Goal: Use online tool/utility: Utilize a website feature to perform a specific function

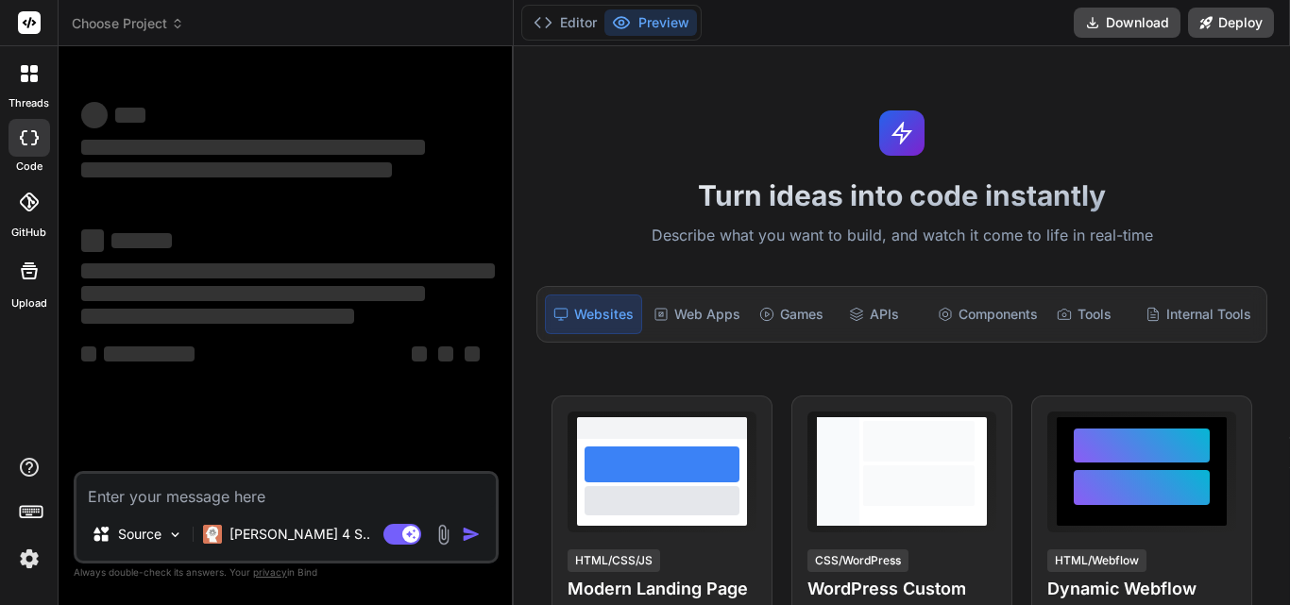
click at [238, 498] on textarea at bounding box center [285, 491] width 419 height 34
type textarea "x"
type textarea "function AddControlsBindCallDetails(residentNoteKey) { debugger; $("#_ucCRMCall…"
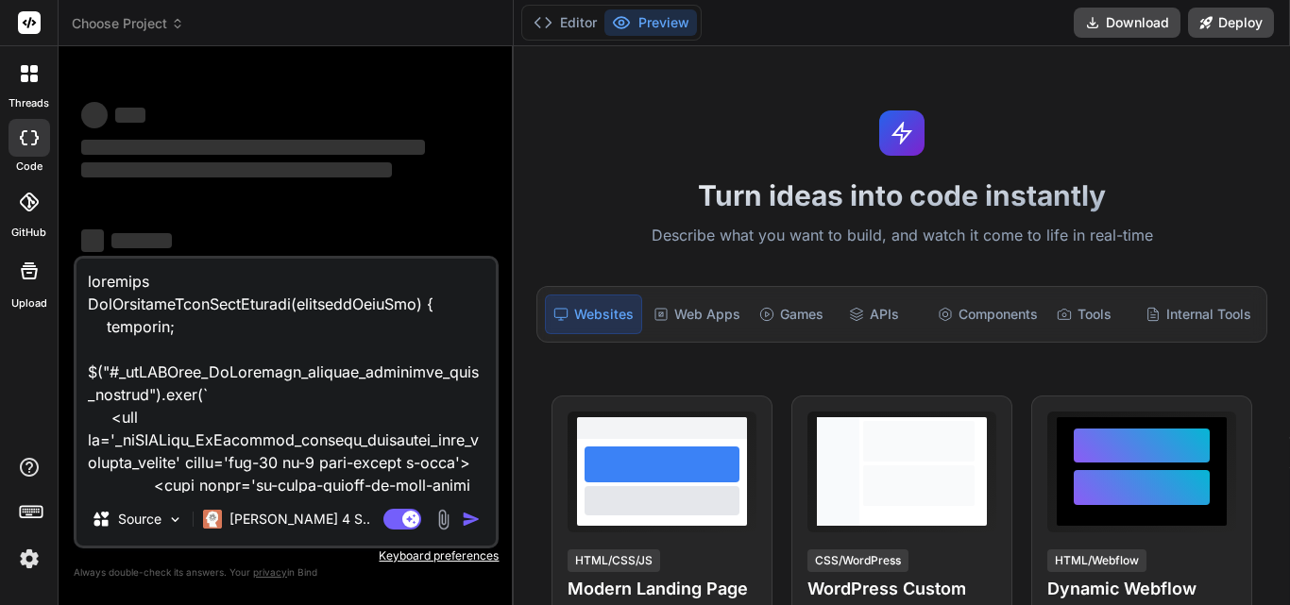
scroll to position [10765, 0]
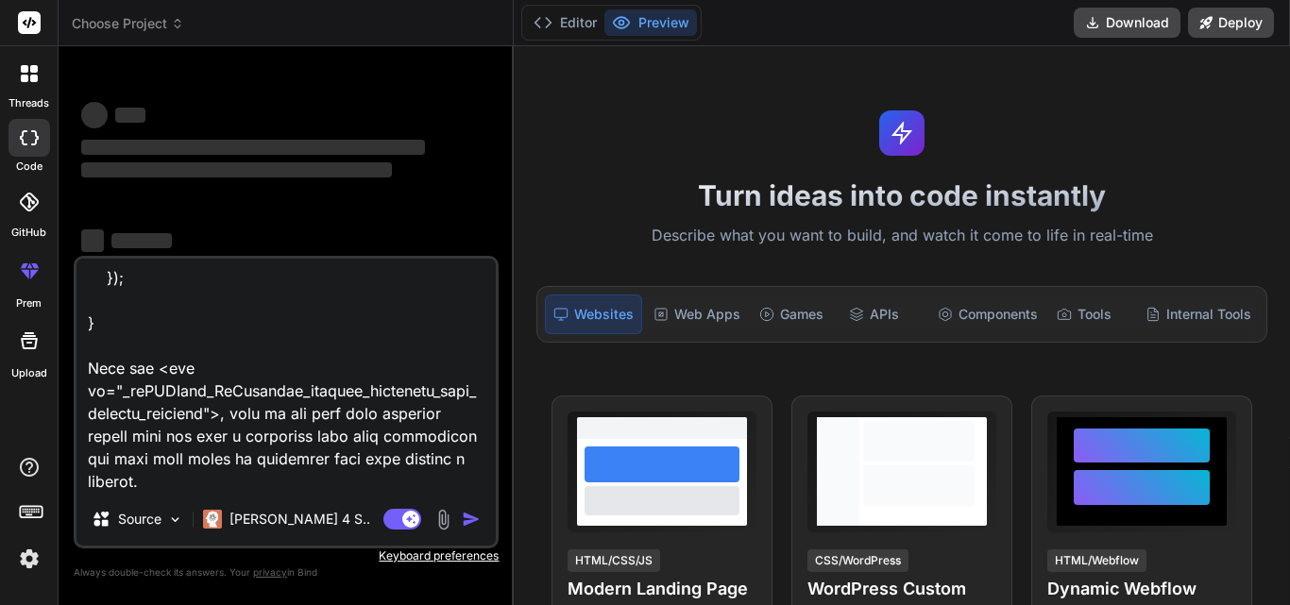
type textarea "x"
type textarea "function AddControlsBindCallDetails(residentNoteKey) { debugger; $("#_ucCRMCall…"
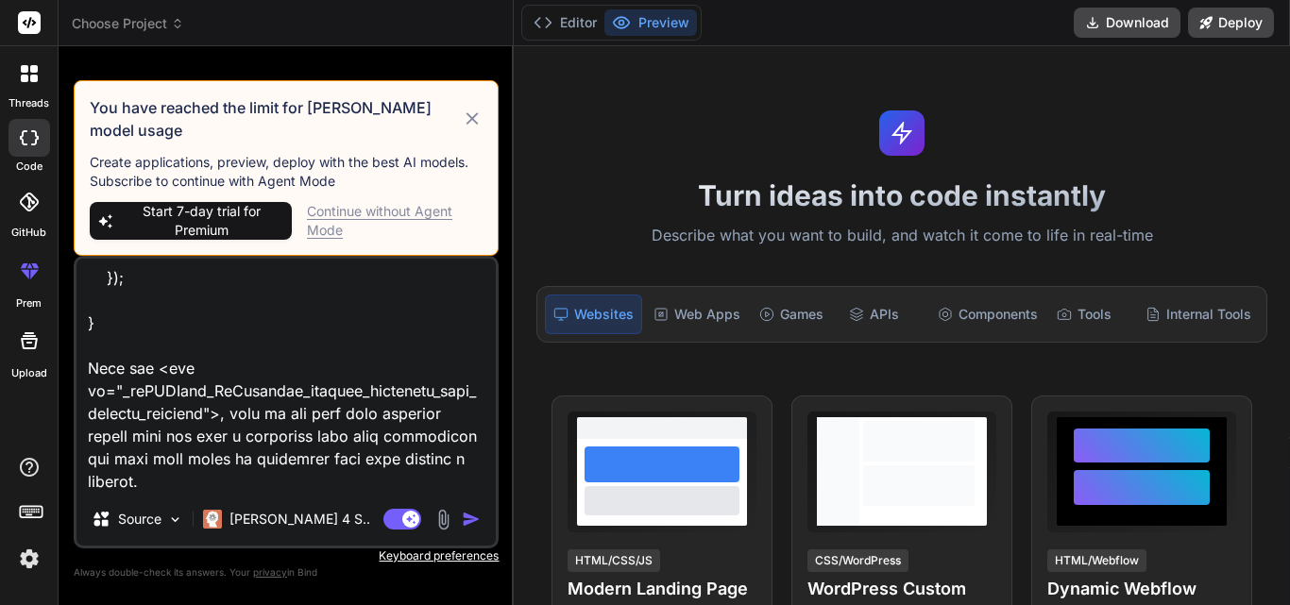
click at [467, 516] on img "button" at bounding box center [471, 519] width 19 height 19
click at [373, 209] on div "Continue without Agent Mode" at bounding box center [395, 221] width 176 height 38
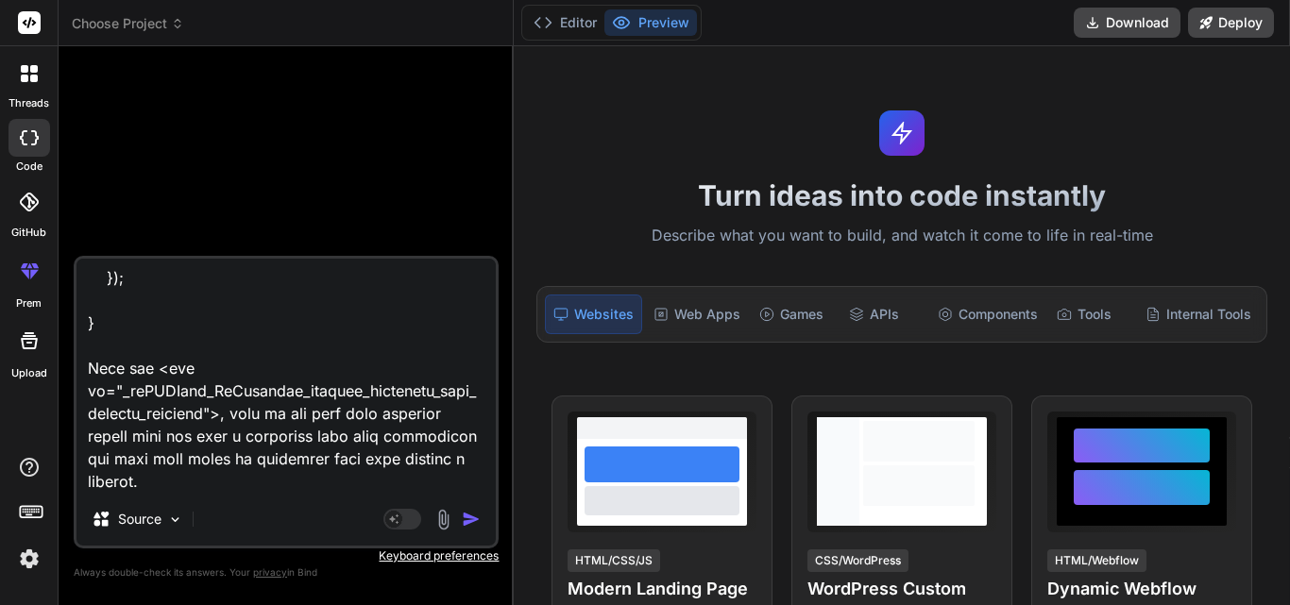
click at [468, 521] on img "button" at bounding box center [471, 519] width 19 height 19
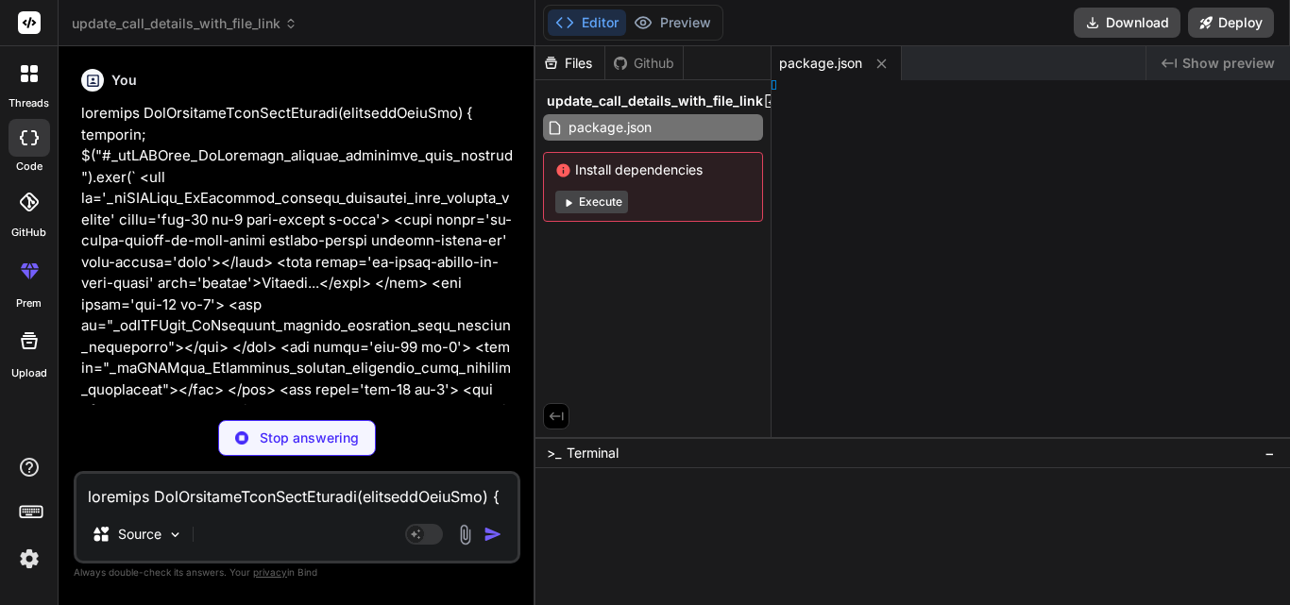
type textarea "x"
type textarea "html>"
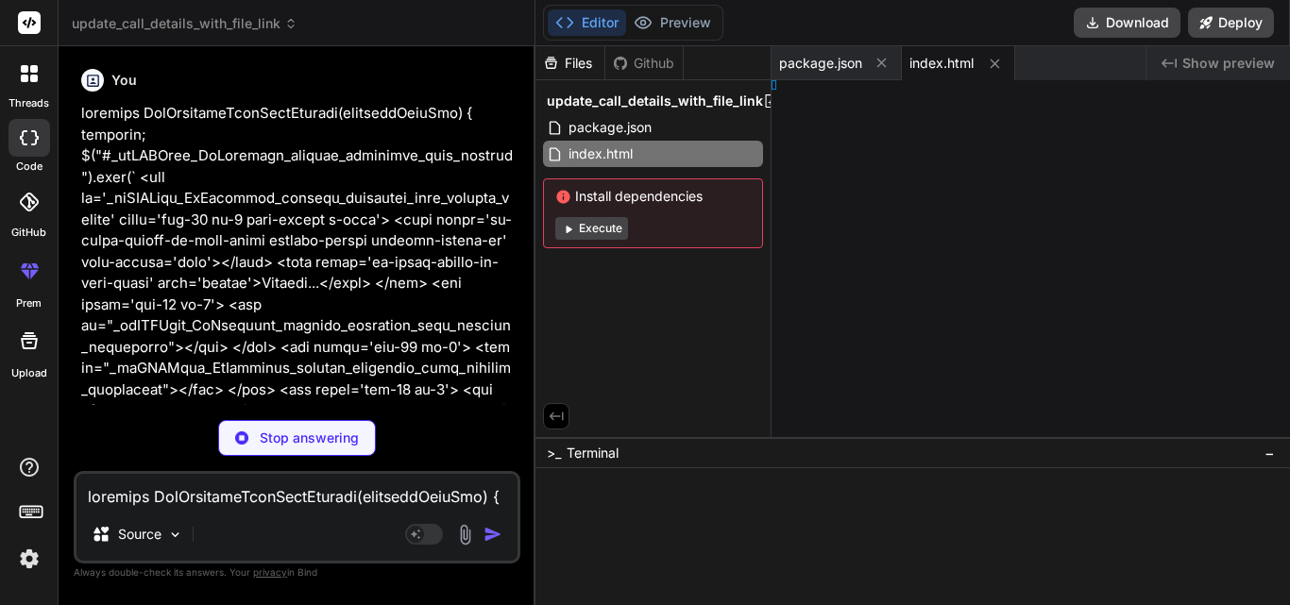
type textarea "x"
type textarea "y);"
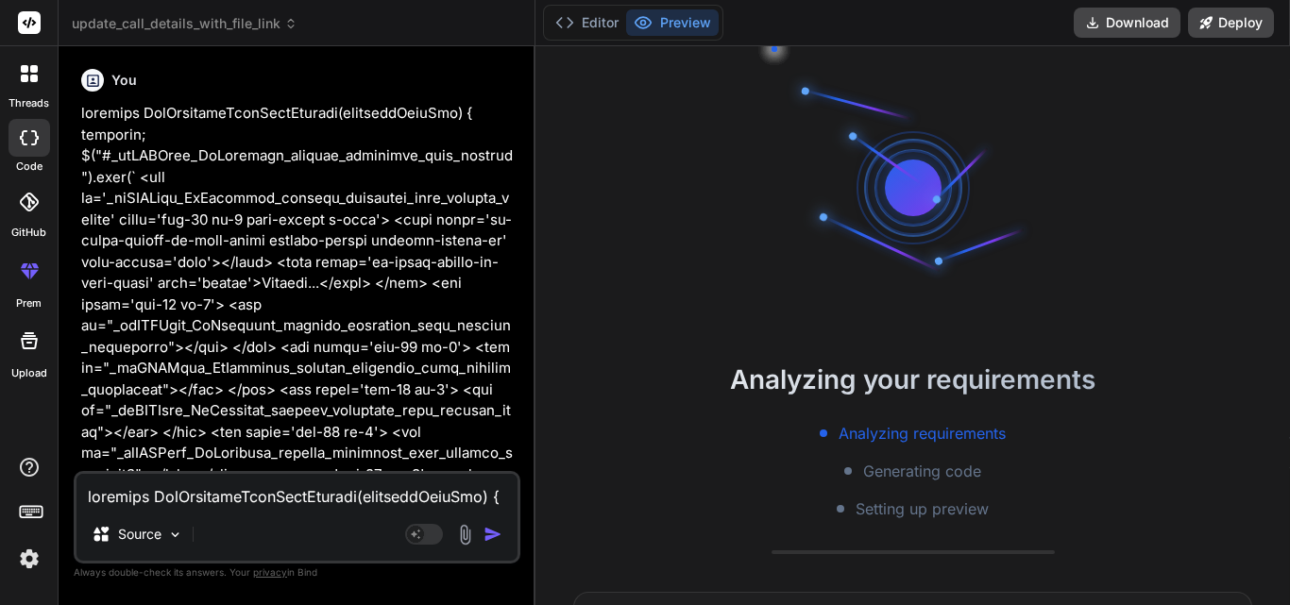
type textarea "x"
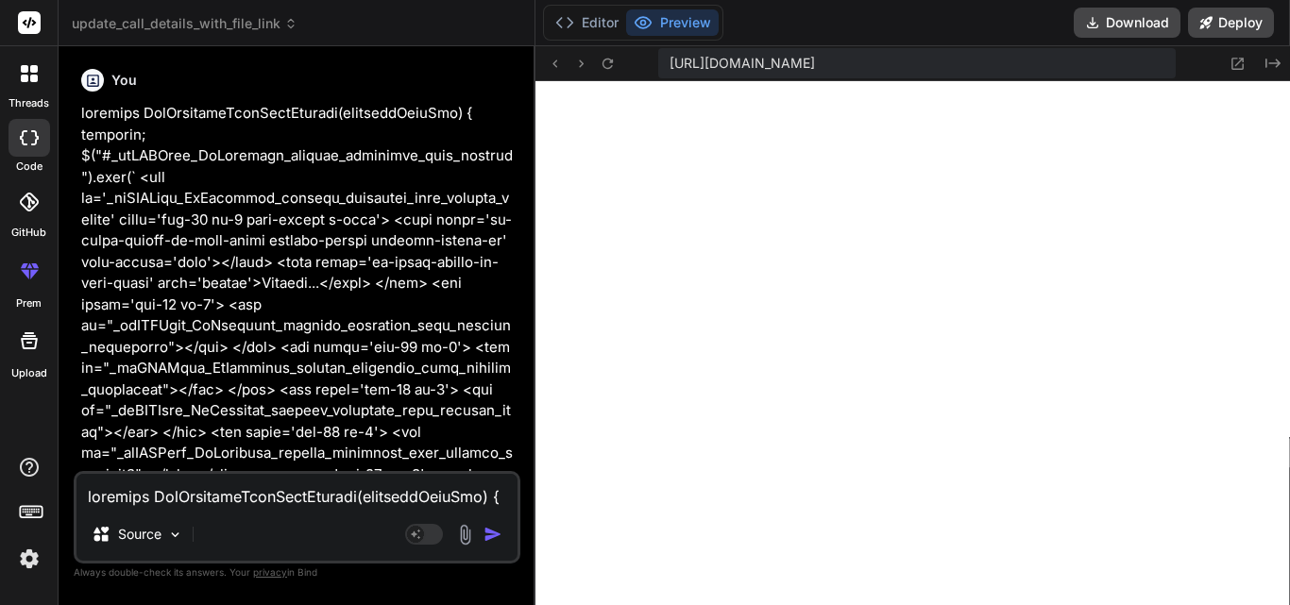
type textarea "})(jQuery);"
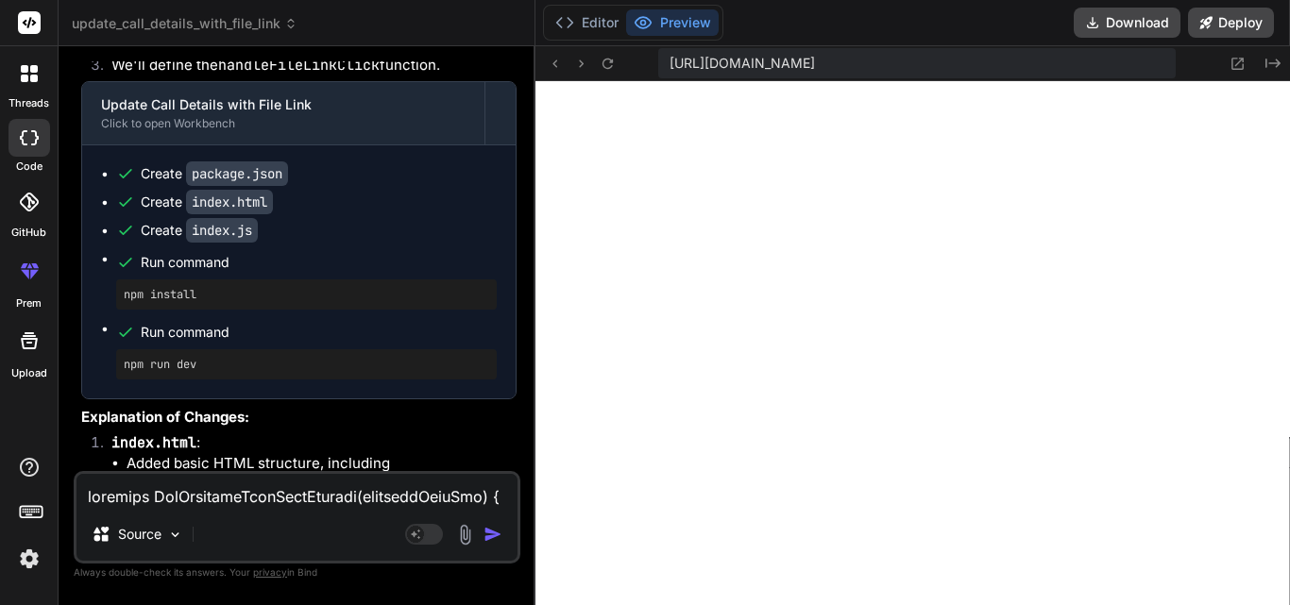
scroll to position [4249, 0]
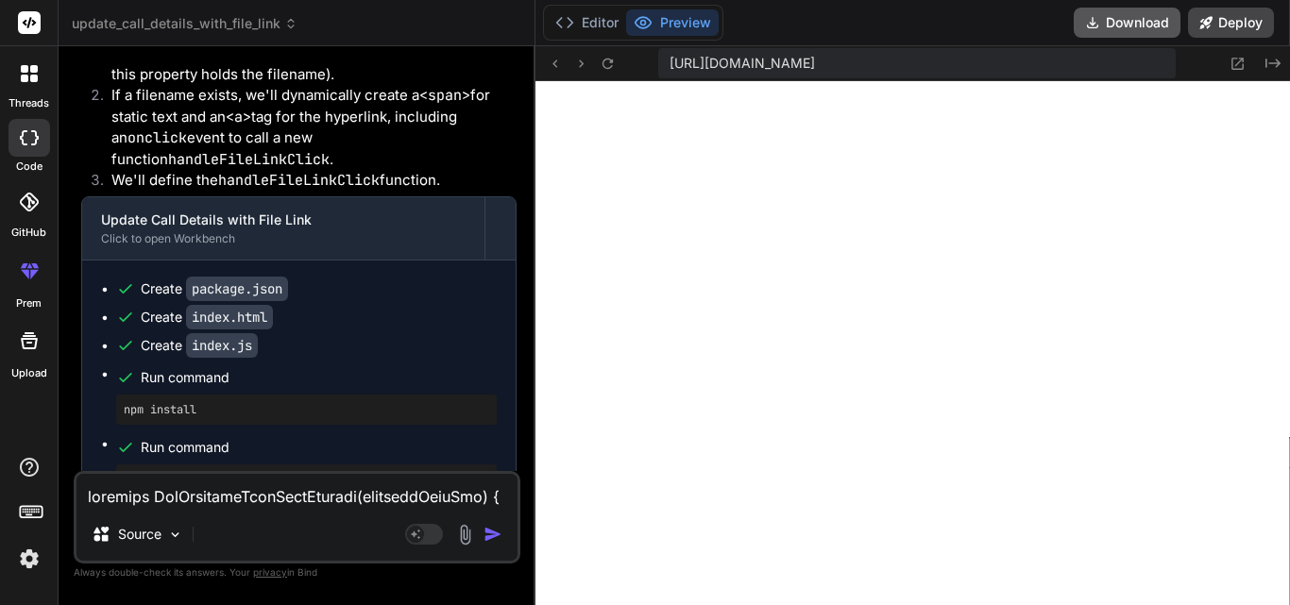
click at [1155, 24] on button "Download" at bounding box center [1126, 23] width 107 height 30
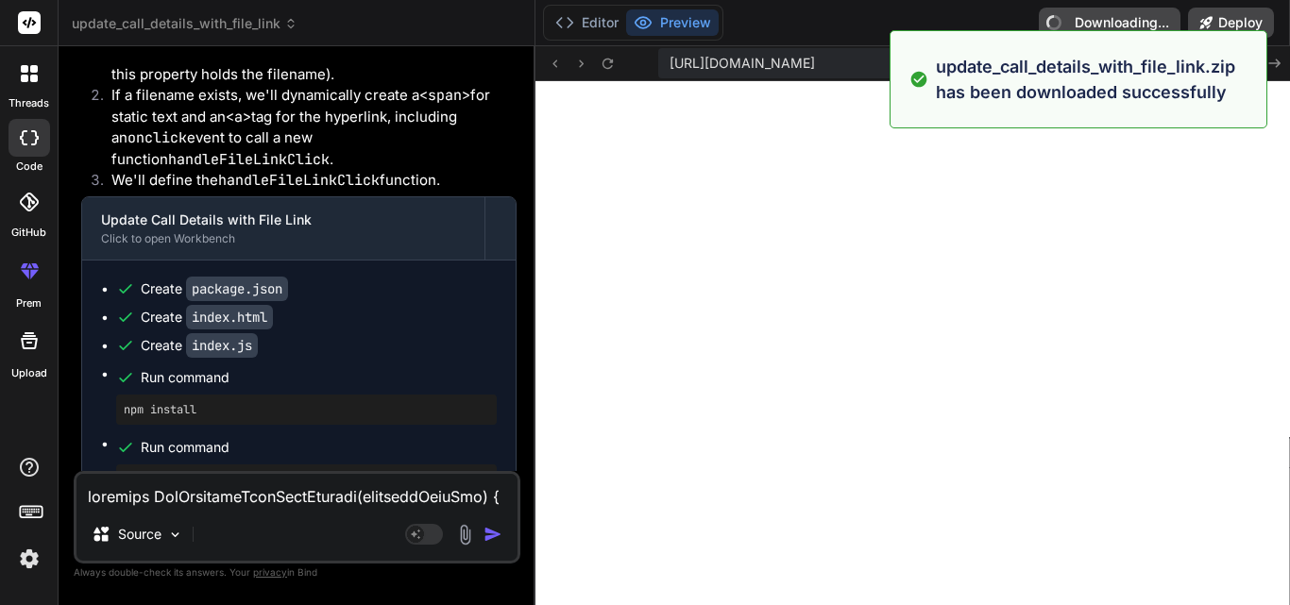
type textarea "x"
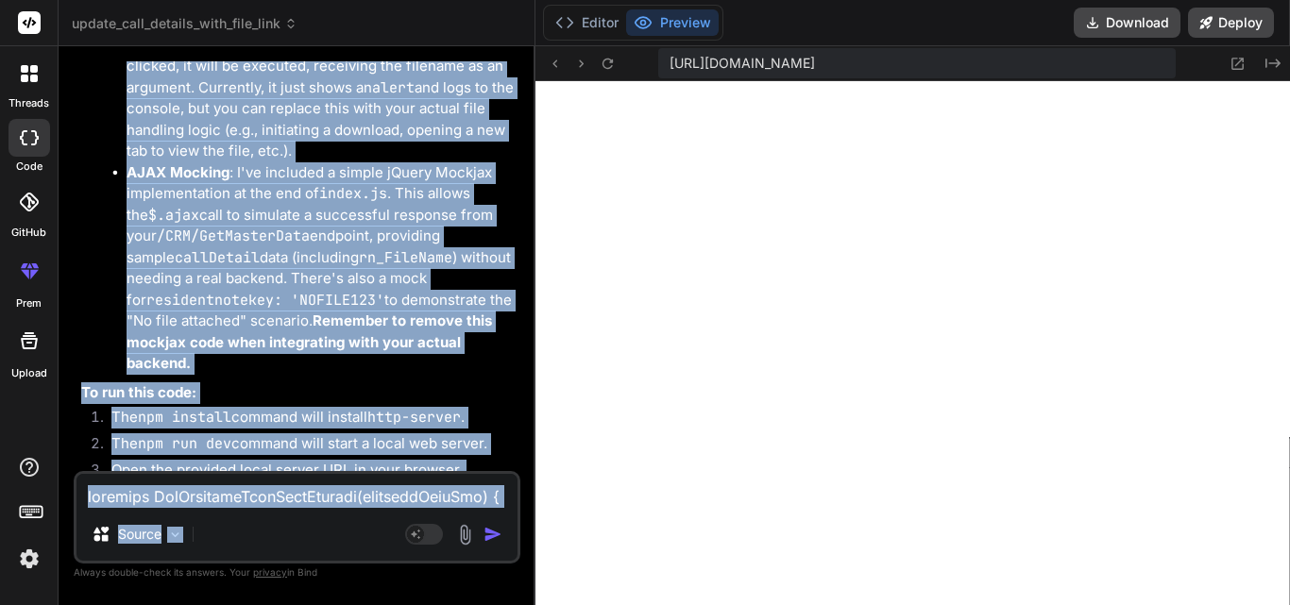
scroll to position [5705, 0]
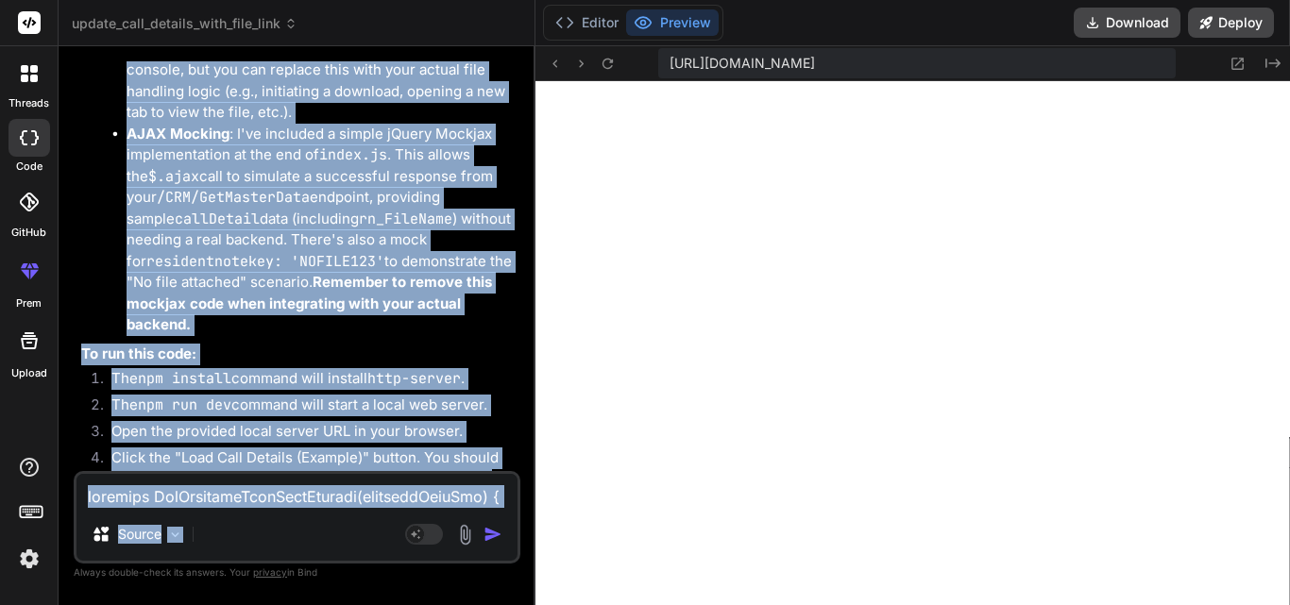
drag, startPoint x: 85, startPoint y: 363, endPoint x: 365, endPoint y: 524, distance: 323.1
click at [365, 524] on div "You Bind AI Certainly! I can help you modify the AddControlsBindCallDetails fun…" at bounding box center [297, 332] width 447 height 543
copy div "Certainly! I can help you modify the AddControlsBindCallDetails function to inc…"
click at [324, 502] on textarea at bounding box center [296, 491] width 441 height 34
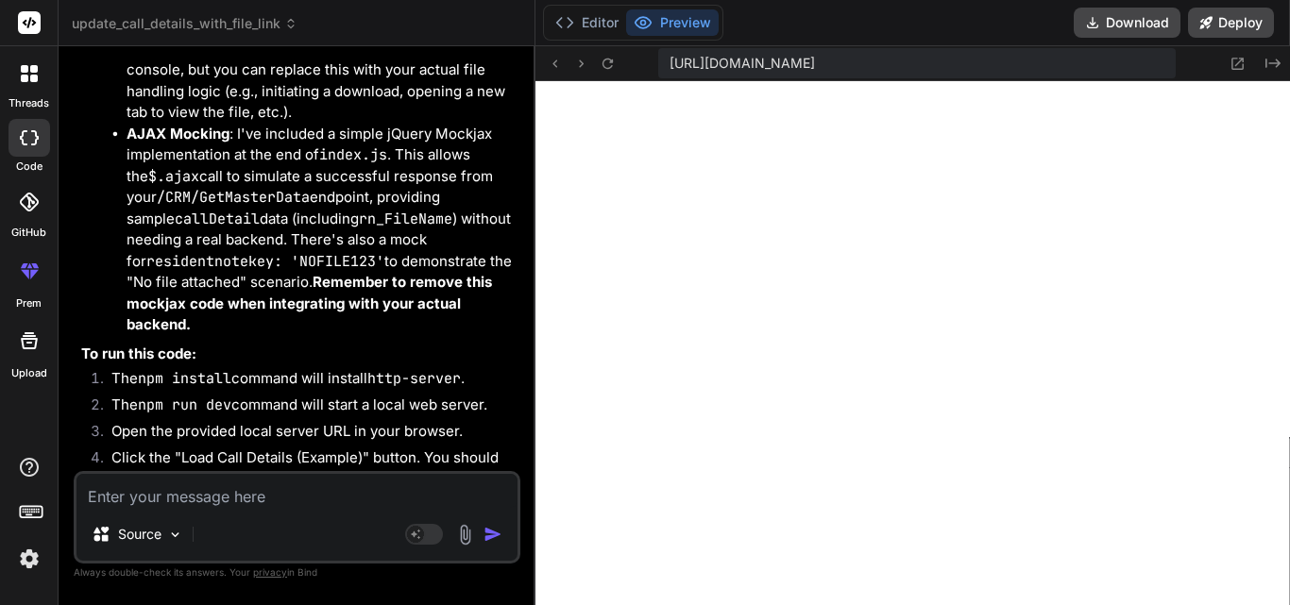
paste textarea "both div <div class='col-12 pb-3'> <div id="_ucCRMCall_UnAssigned_details_conta…"
type textarea "both div <div class='col-12 pb-3'> <div id="_ucCRMCall_UnAssigned_details_conta…"
type textarea "x"
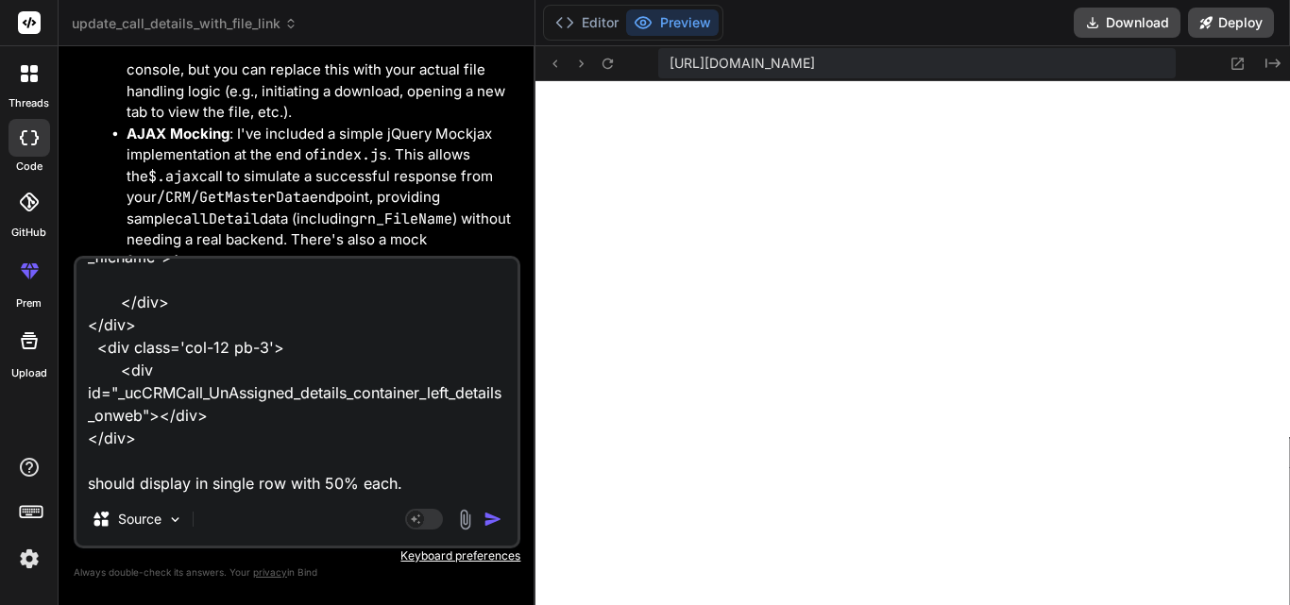
type textarea "both div <div class='col-12 pb-3'> <div id="_ucCRMCall_UnAssigned_details_conta…"
click at [493, 516] on img "button" at bounding box center [492, 519] width 19 height 19
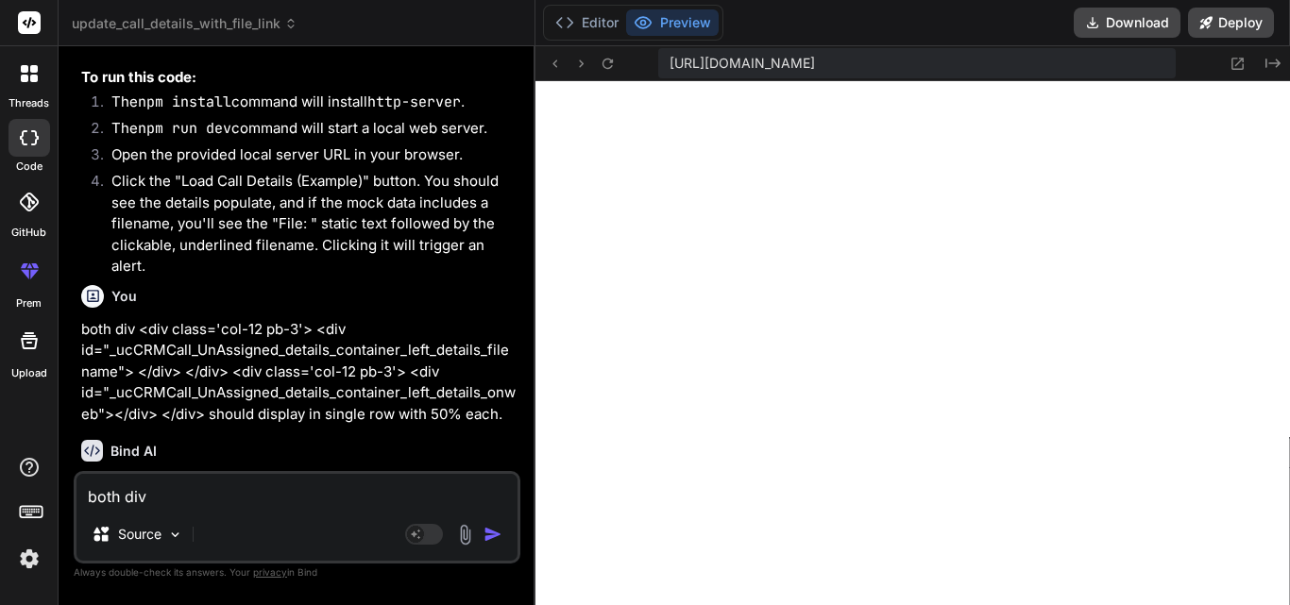
scroll to position [5986, 0]
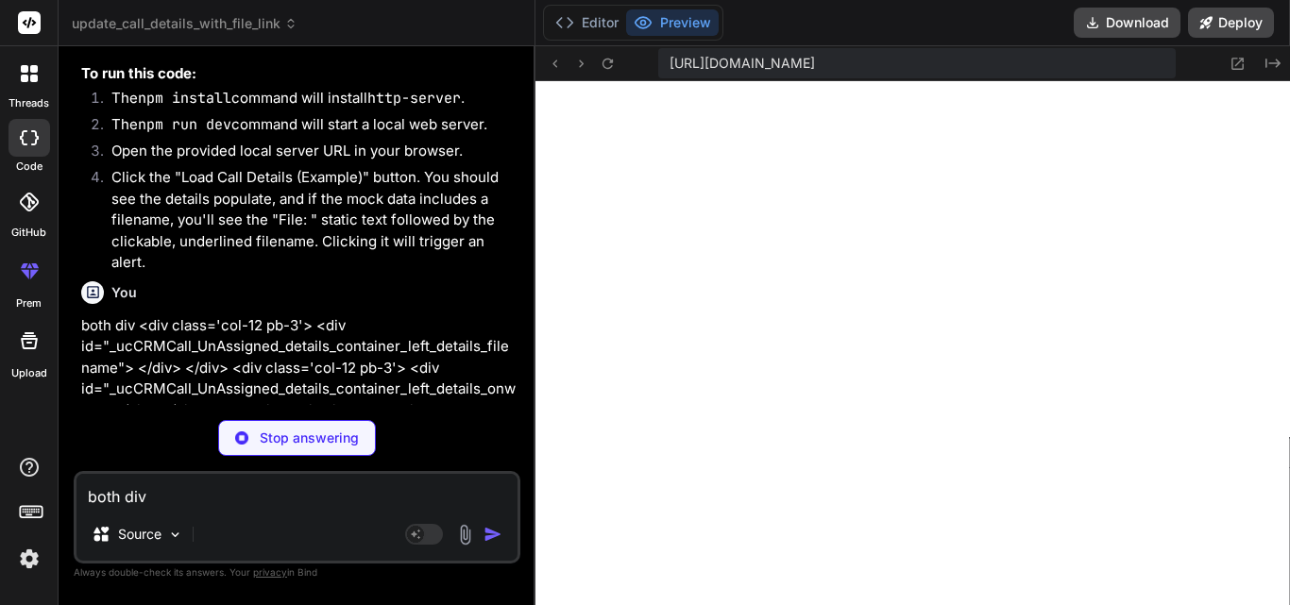
type textarea "x"
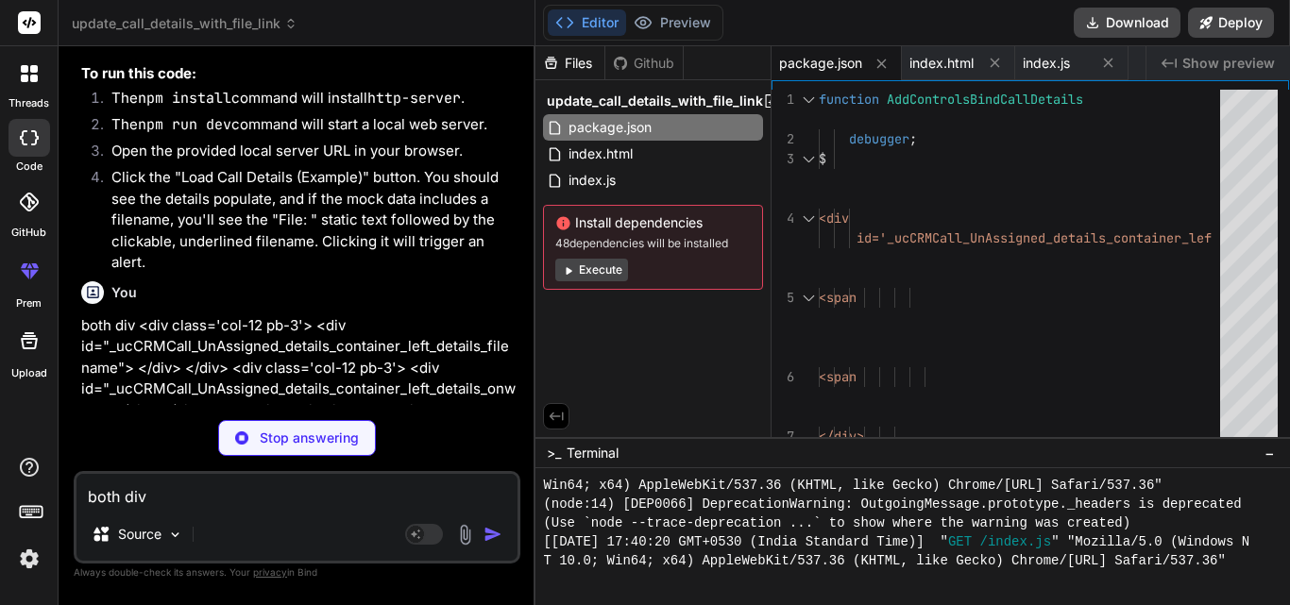
type textarea "x"
type textarea "</body> </html>"
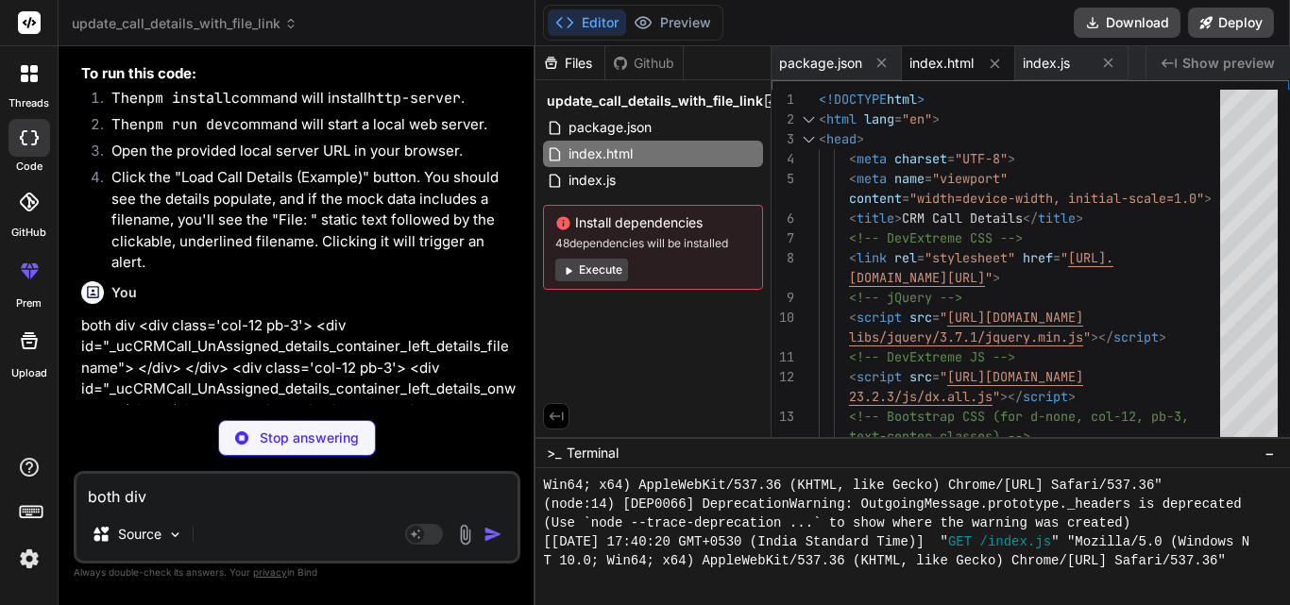
type textarea "x"
type textarea "response.statusText ); } }, response.responseTime ); })( response ); return 'mo…"
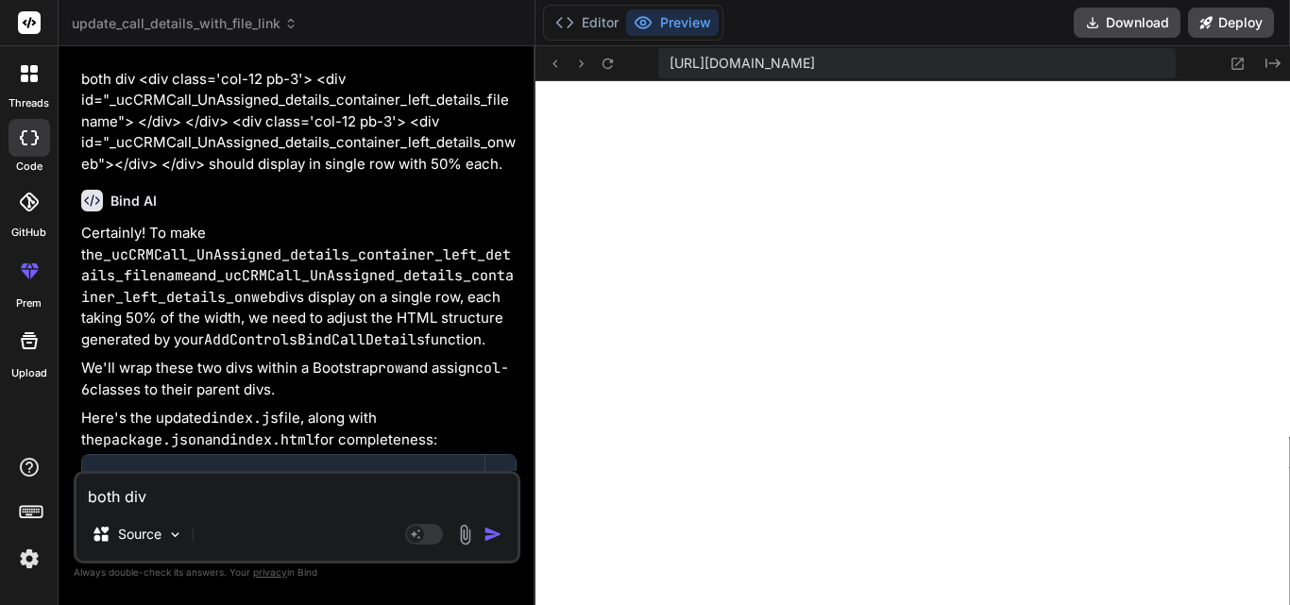
scroll to position [6269, 0]
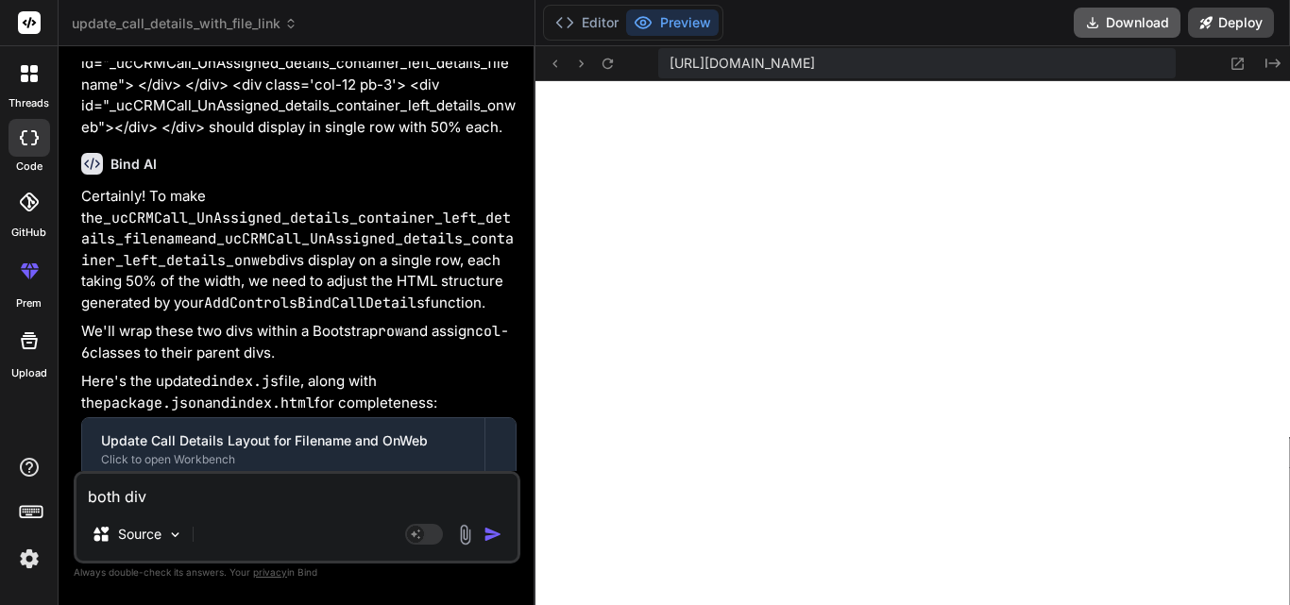
click at [1133, 16] on button "Download" at bounding box center [1126, 23] width 107 height 30
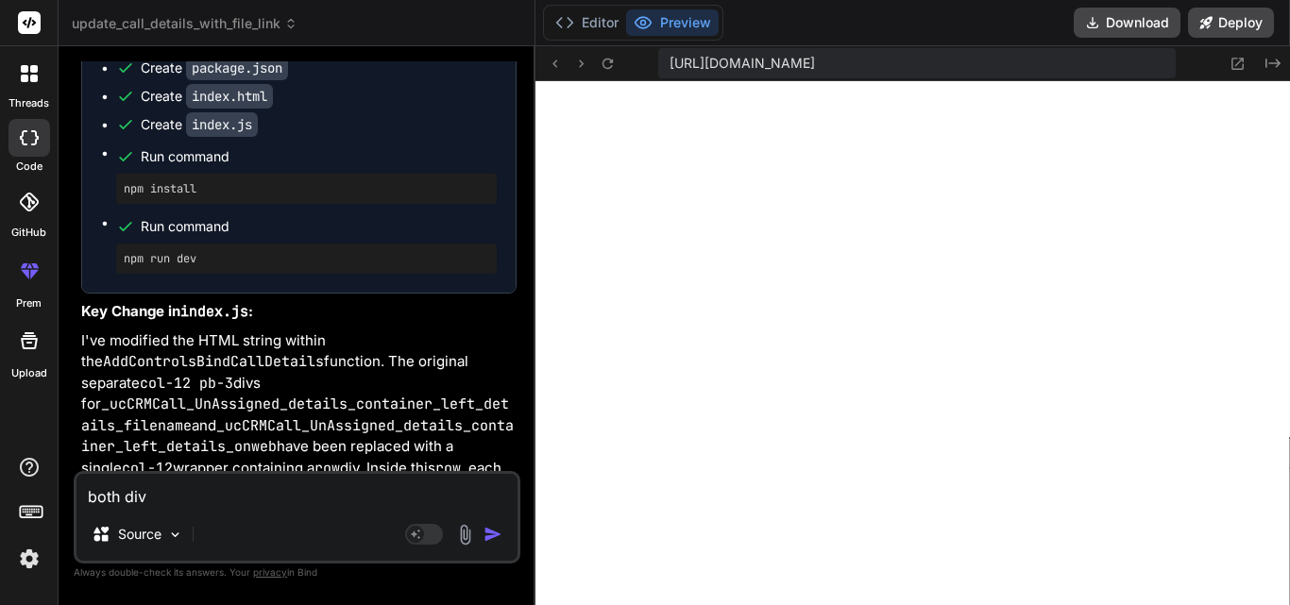
scroll to position [6774, 0]
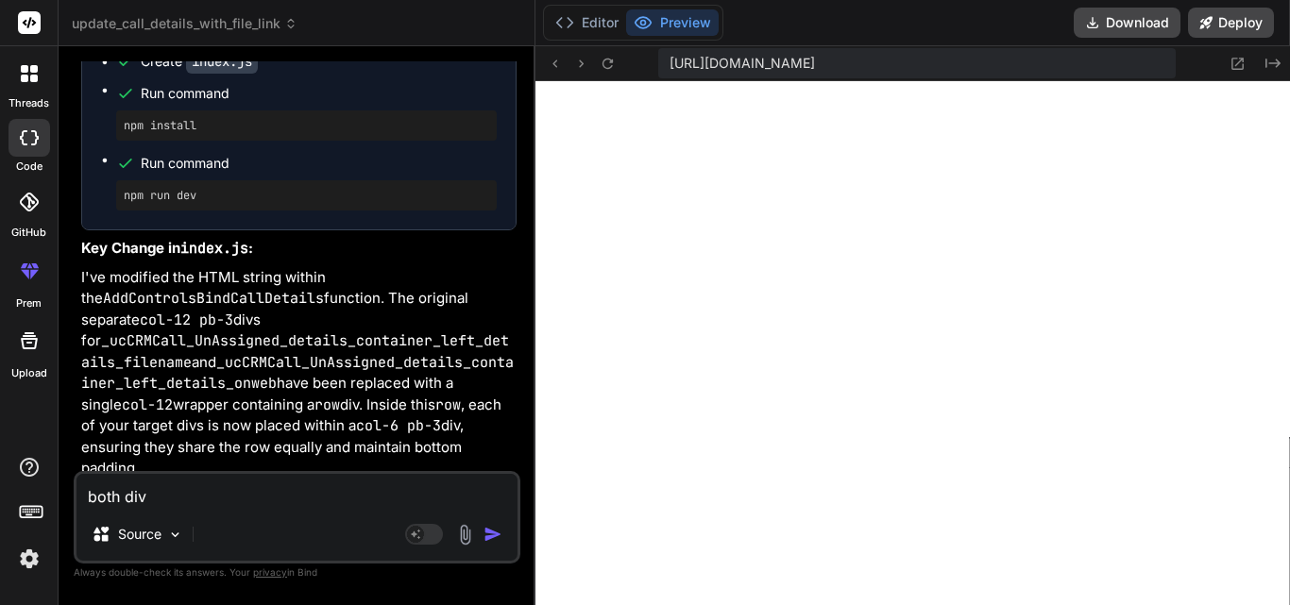
click at [272, 352] on p "I've modified the HTML string within the AddControlsBindCallDetails function. T…" at bounding box center [298, 373] width 435 height 212
click at [279, 332] on p "I've modified the HTML string within the AddControlsBindCallDetails function. T…" at bounding box center [298, 373] width 435 height 212
click at [1143, 19] on button "Download" at bounding box center [1126, 23] width 107 height 30
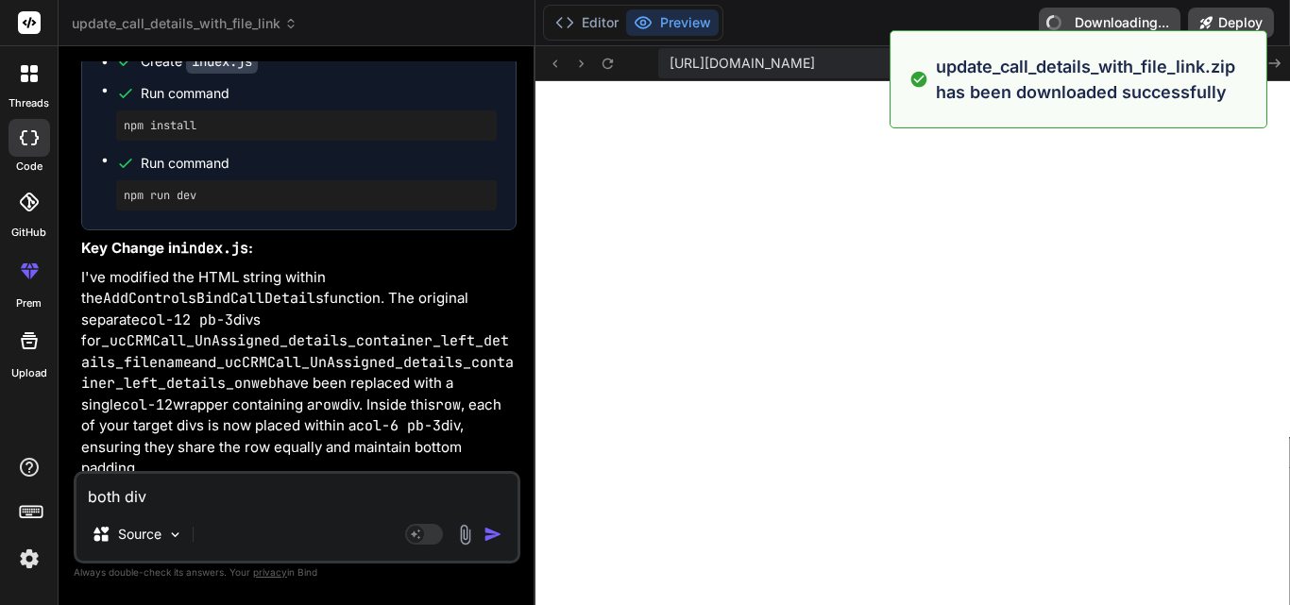
type textarea "x"
